Goal: Task Accomplishment & Management: Manage account settings

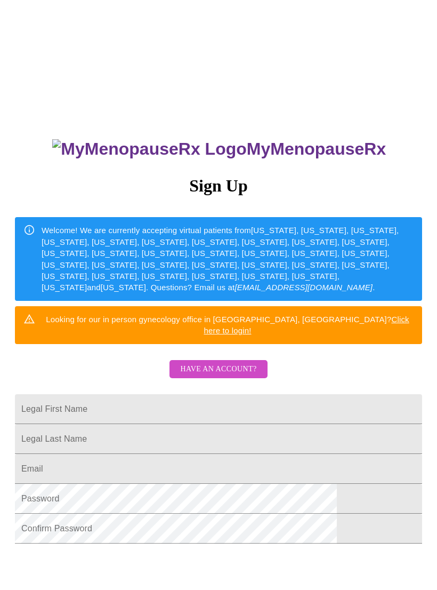
click at [236, 363] on span "Have an account?" at bounding box center [218, 369] width 76 height 13
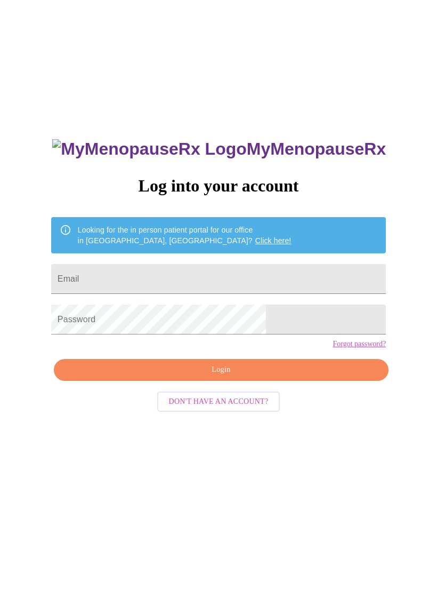
click at [194, 276] on input "Email" at bounding box center [218, 279] width 335 height 30
type input "jennifer.blashaw25@gmail.com"
type input "[PERSON_NAME][EMAIL_ADDRESS][DOMAIN_NAME]"
click at [238, 377] on span "Login" at bounding box center [221, 369] width 311 height 13
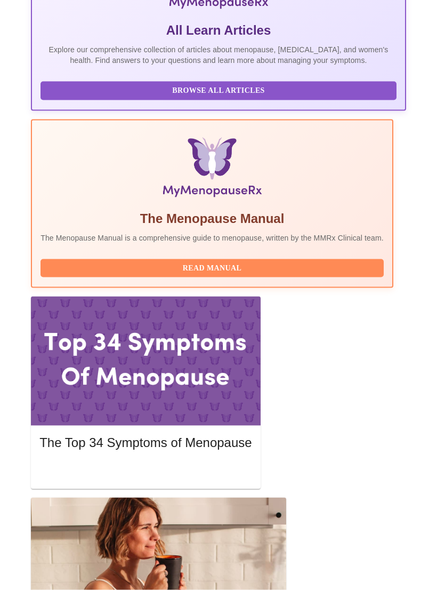
scroll to position [292, 0]
